Goal: Task Accomplishment & Management: Manage account settings

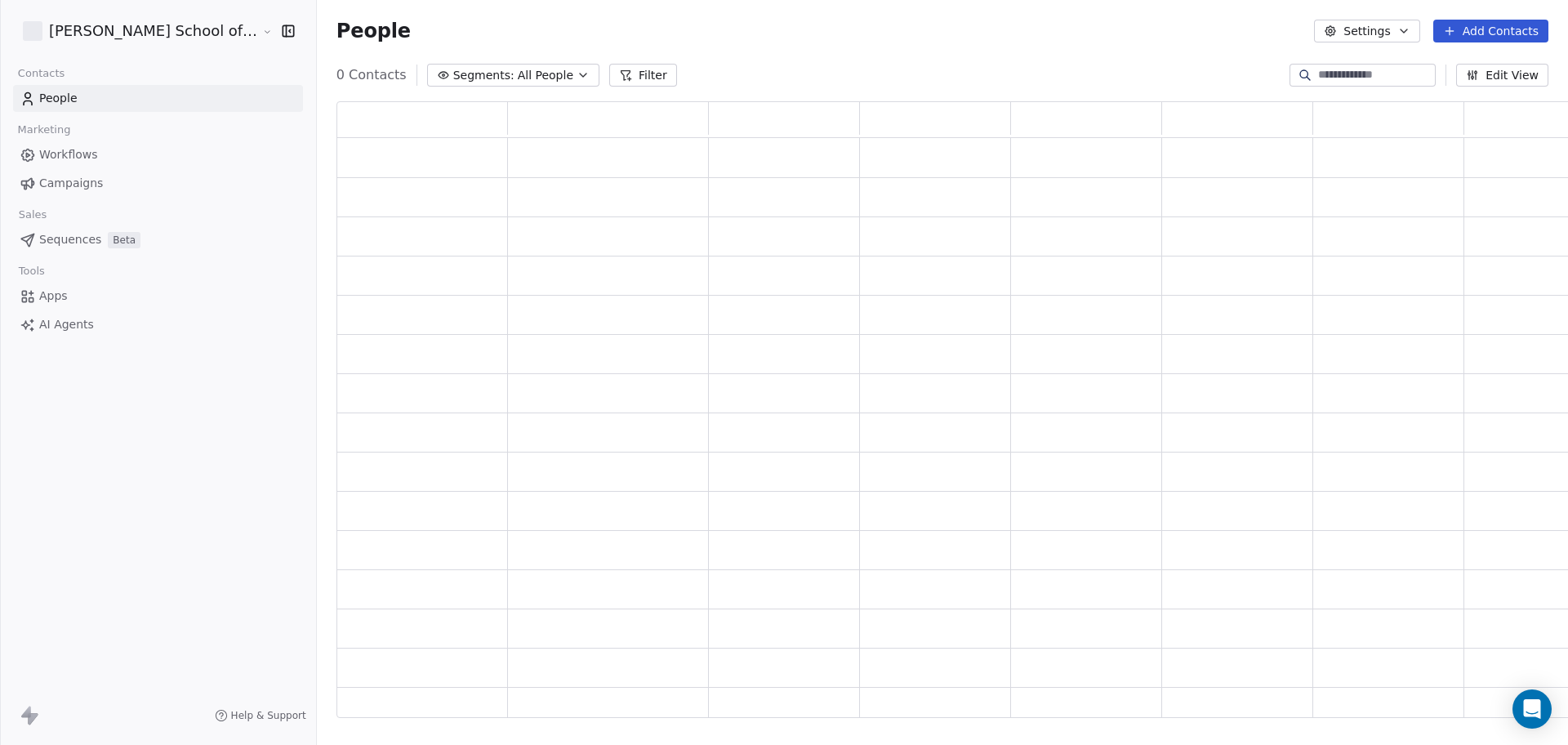
scroll to position [601, 1259]
click at [156, 181] on link "Campaigns" at bounding box center [158, 183] width 290 height 27
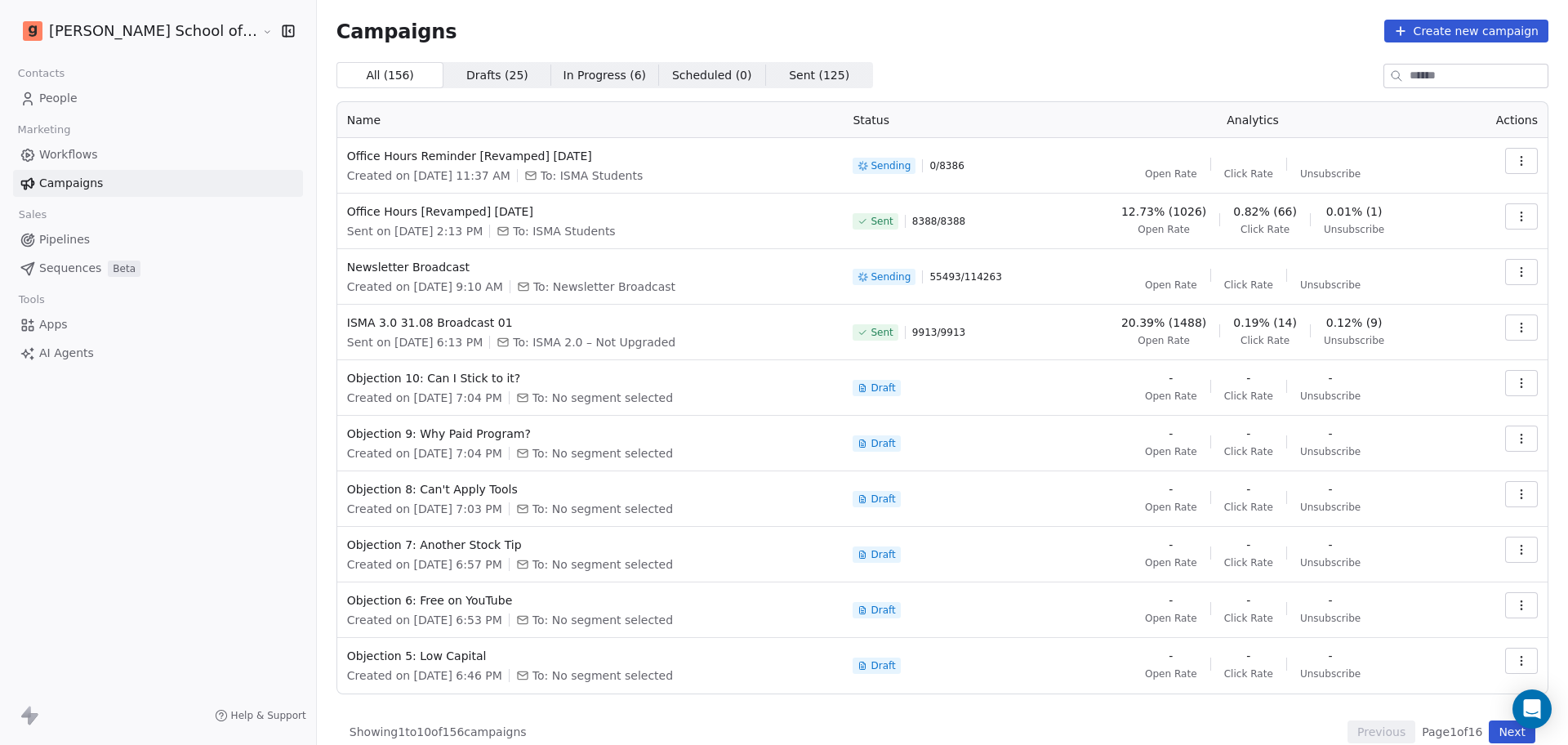
click at [1515, 271] on icon "button" at bounding box center [1521, 272] width 13 height 13
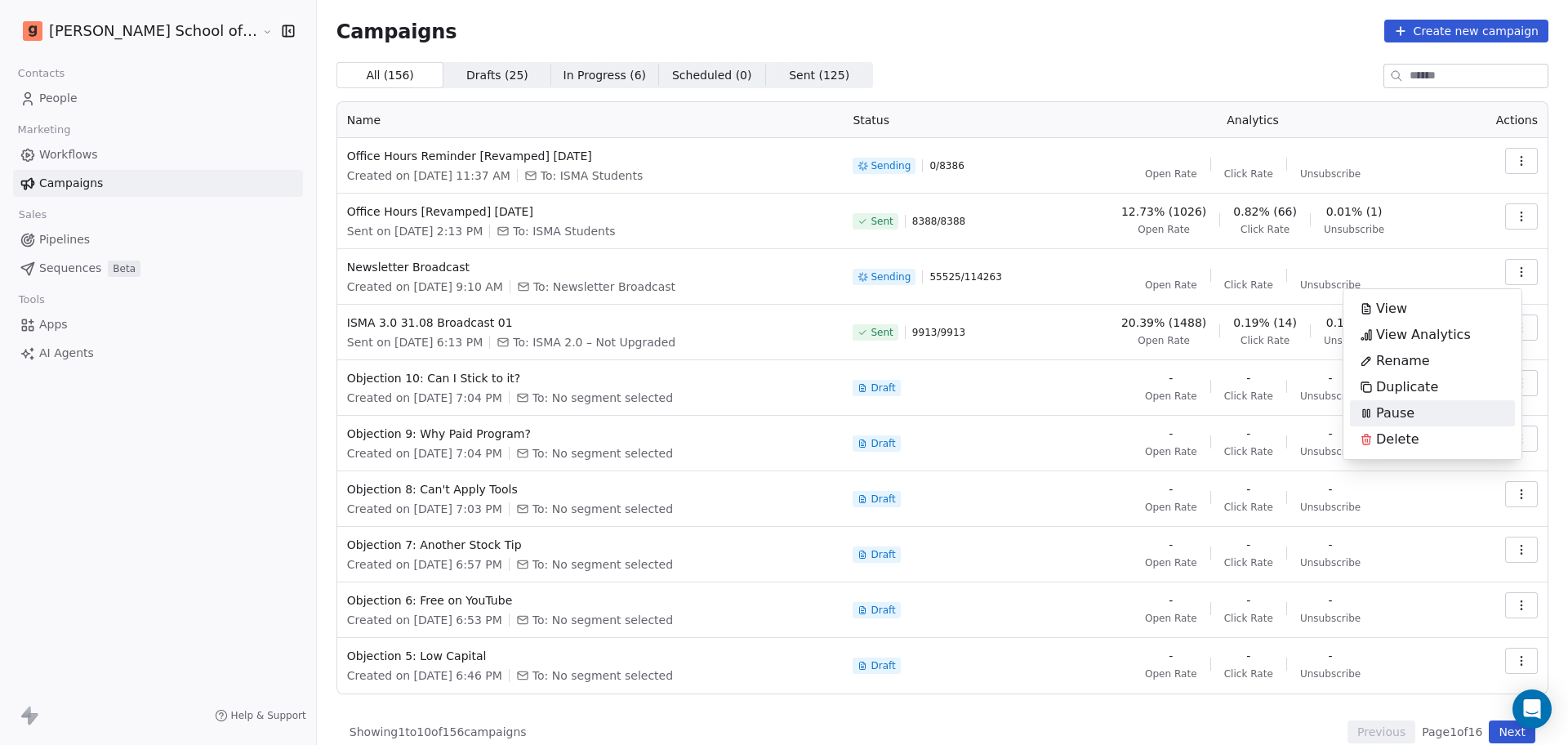
click at [1405, 418] on span "Pause" at bounding box center [1395, 413] width 39 height 20
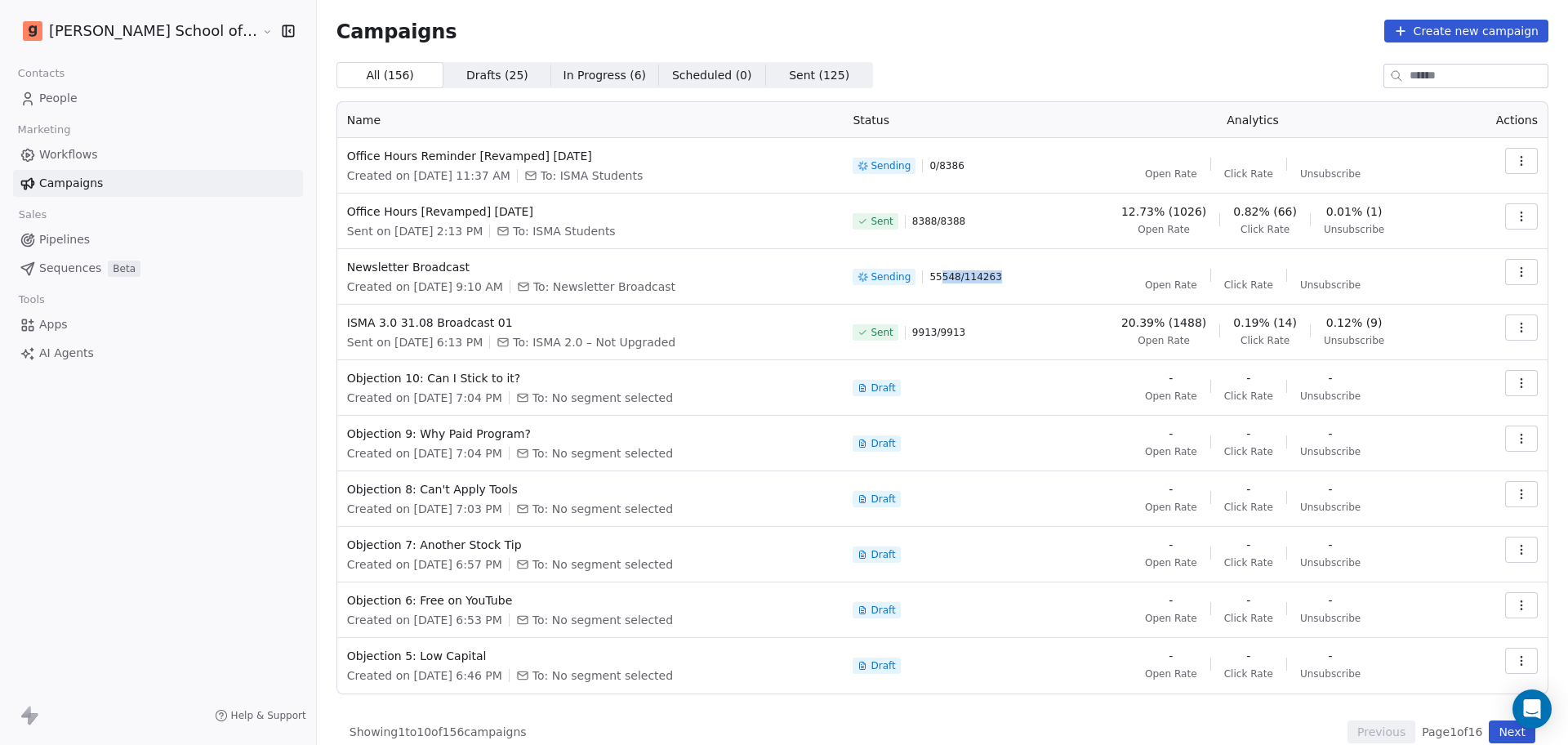
drag, startPoint x: 932, startPoint y: 273, endPoint x: 997, endPoint y: 277, distance: 65.1
click at [997, 277] on div "Sending 55548 / 114263" at bounding box center [945, 277] width 185 height 36
